Goal: Check status: Check status

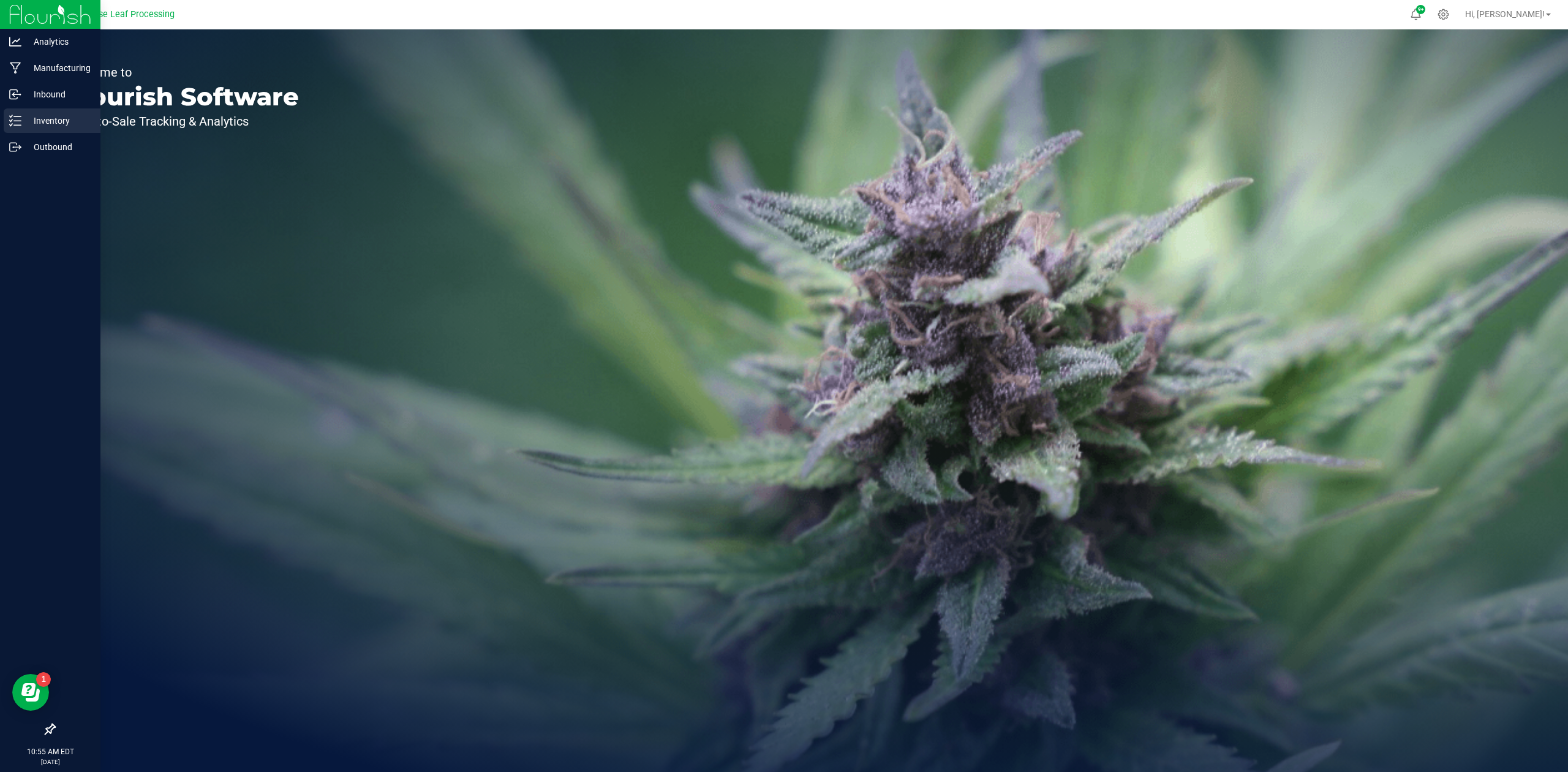
click at [23, 121] on p "Inventory" at bounding box center [58, 121] width 73 height 15
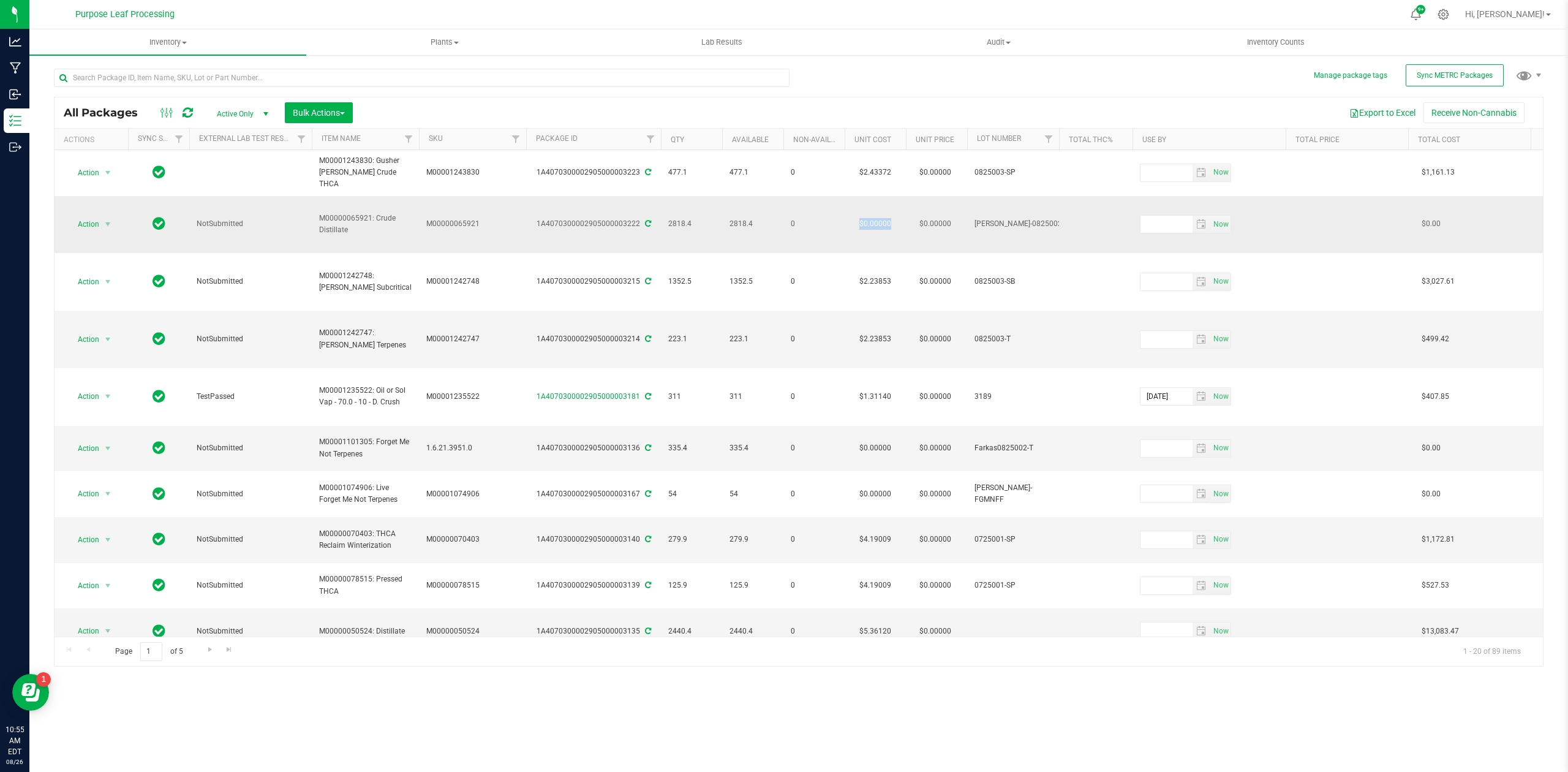
drag, startPoint x: 893, startPoint y: 197, endPoint x: 851, endPoint y: 203, distance: 42.4
click at [851, 203] on td "$0.00000" at bounding box center [875, 225] width 61 height 58
click at [883, 216] on input "0" at bounding box center [872, 224] width 55 height 17
click at [1074, 221] on span at bounding box center [1072, 224] width 13 height 6
click at [877, 201] on td "$0.00000" at bounding box center [875, 225] width 61 height 58
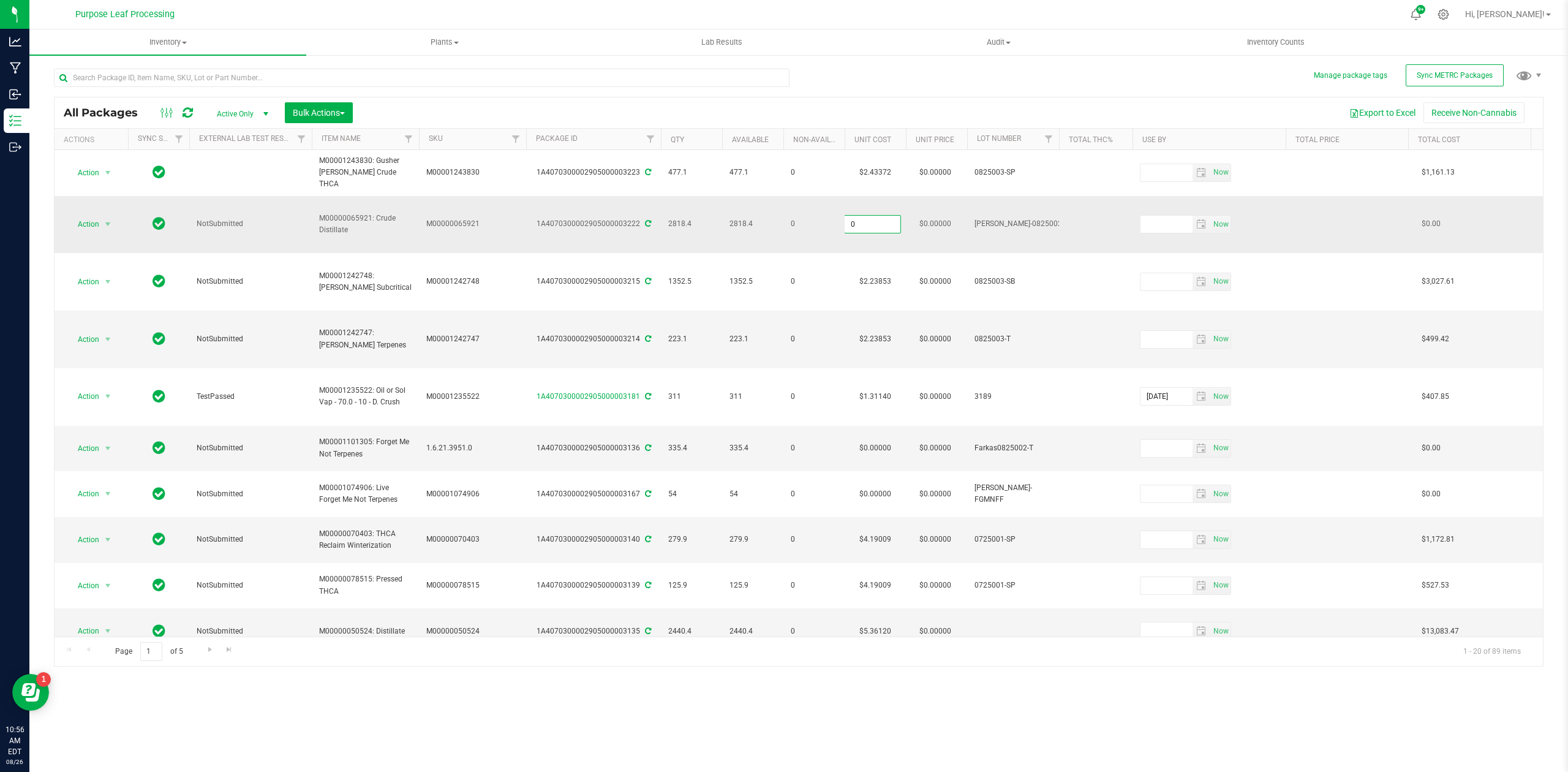
click at [877, 216] on input "0" at bounding box center [872, 224] width 55 height 17
click at [1097, 98] on div "All Packages Active Only Active Only Lab Samples Locked All External Internal B…" at bounding box center [799, 112] width 1489 height 30
click at [111, 220] on span "select" at bounding box center [107, 224] width 10 height 10
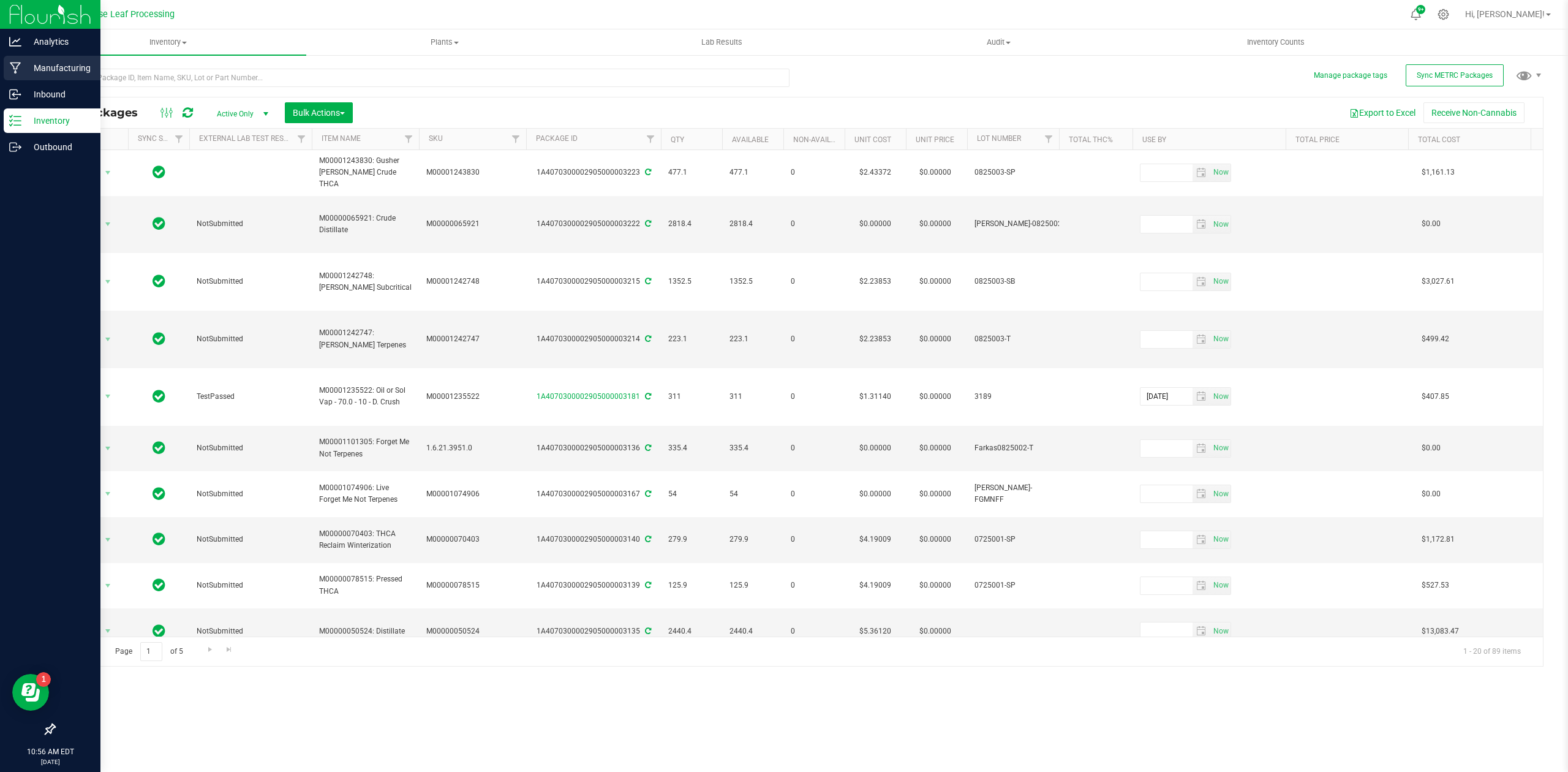
click at [72, 75] on p "Manufacturing" at bounding box center [58, 68] width 73 height 15
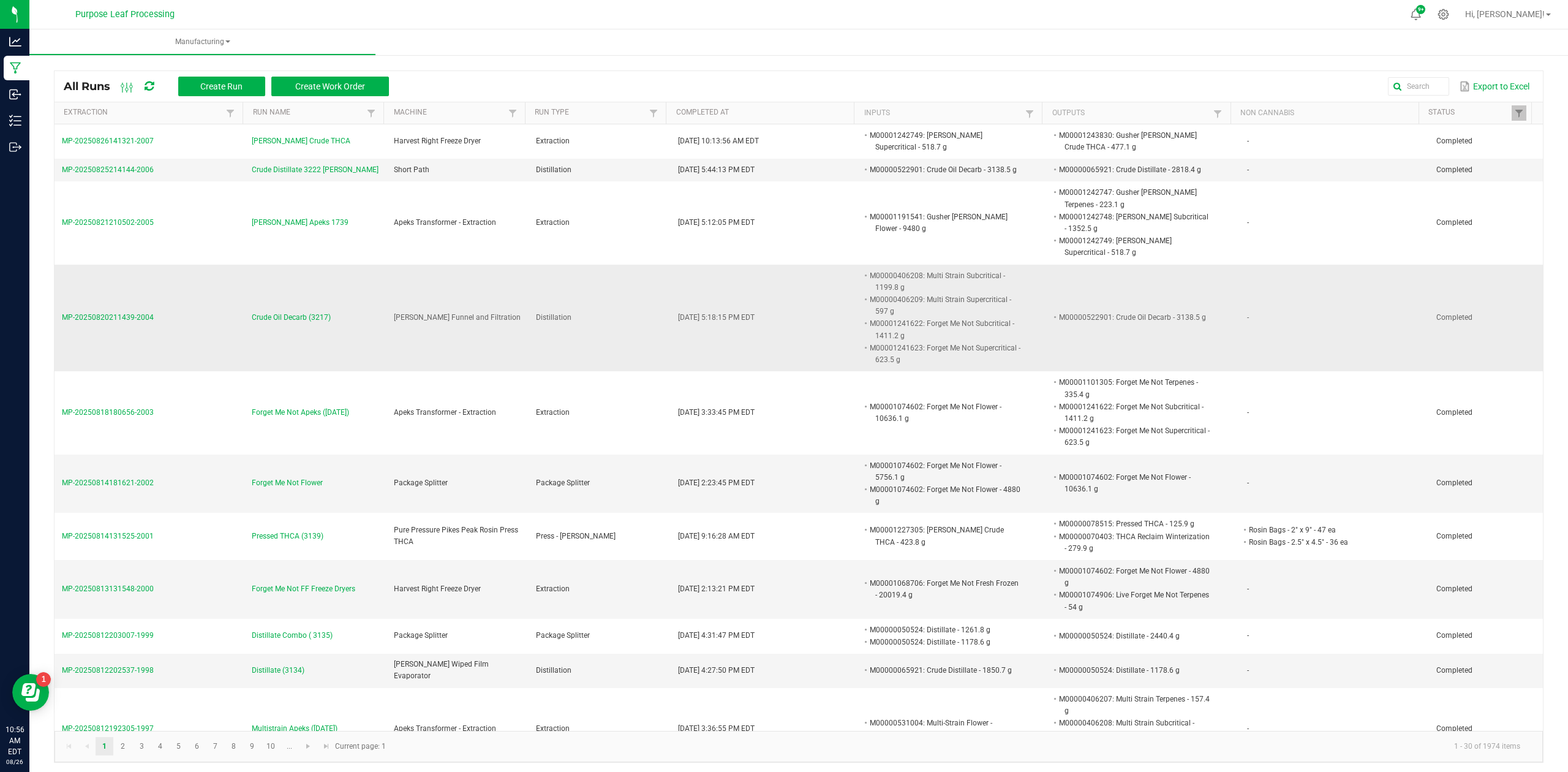
click at [314, 314] on span "Crude Oil Decarb (3217)" at bounding box center [291, 318] width 79 height 12
